Goal: Obtain resource: Obtain resource

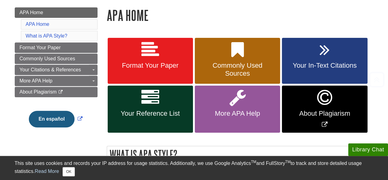
scroll to position [85, 0]
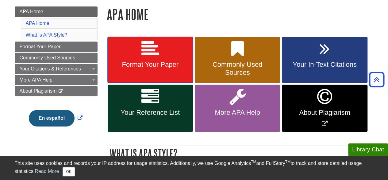
click at [129, 56] on link "Format Your Paper" at bounding box center [150, 60] width 85 height 46
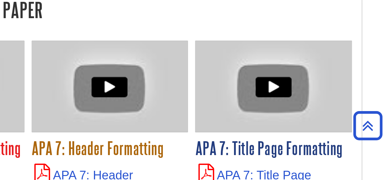
scroll to position [1475, 0]
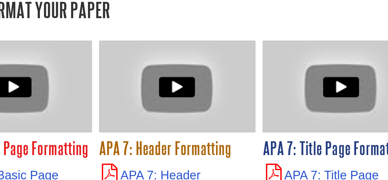
click at [193, 86] on h3 "APA 7: Basic Page Formatting" at bounding box center [153, 91] width 83 height 11
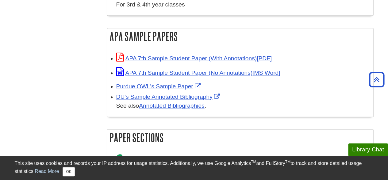
scroll to position [280, 0]
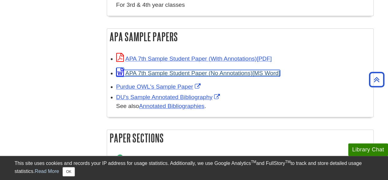
click at [165, 74] on link "APA 7th Sample Student Paper (No Annotations)" at bounding box center [198, 73] width 164 height 6
